Goal: Transaction & Acquisition: Book appointment/travel/reservation

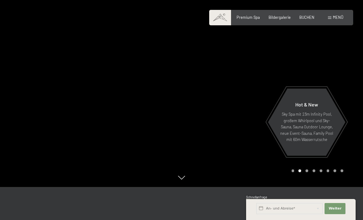
click at [339, 19] on span "Menü" at bounding box center [338, 17] width 10 height 5
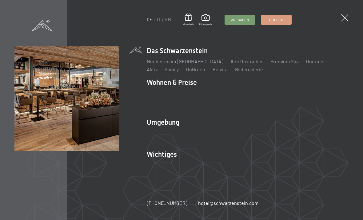
click at [195, 63] on link "Neuheiten im [GEOGRAPHIC_DATA]" at bounding box center [185, 61] width 77 height 6
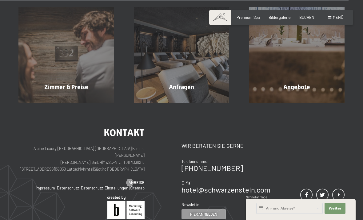
scroll to position [1692, 0]
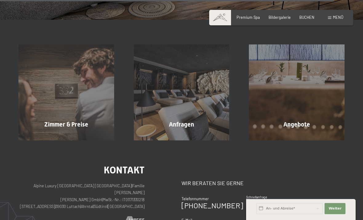
click at [331, 19] on span at bounding box center [329, 17] width 3 height 3
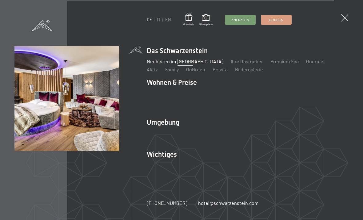
click at [215, 94] on link "Zimmer & Preise" at bounding box center [212, 93] width 36 height 6
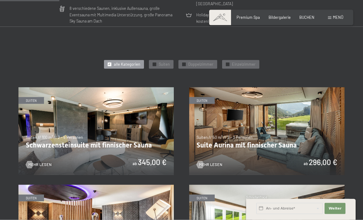
scroll to position [241, 0]
click at [94, 155] on img at bounding box center [95, 130] width 155 height 87
